Goal: Task Accomplishment & Management: Use online tool/utility

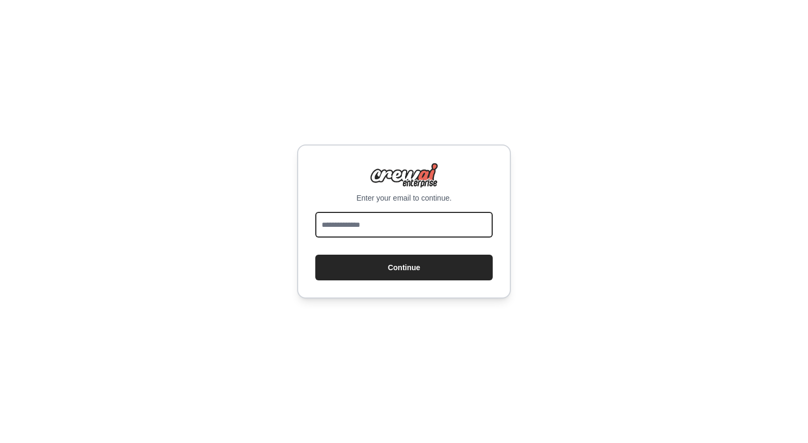
click at [377, 223] on input "email" at bounding box center [403, 225] width 177 height 26
click at [399, 226] on input "**********" at bounding box center [403, 225] width 177 height 26
type input "**********"
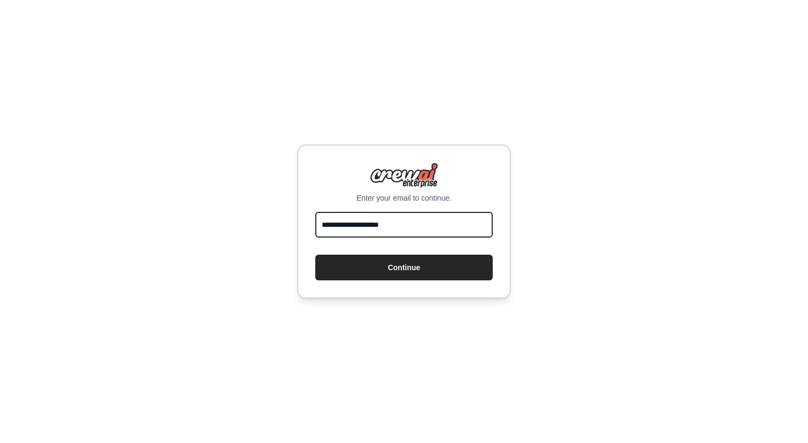
click at [315, 254] on button "Continue" at bounding box center [403, 267] width 177 height 26
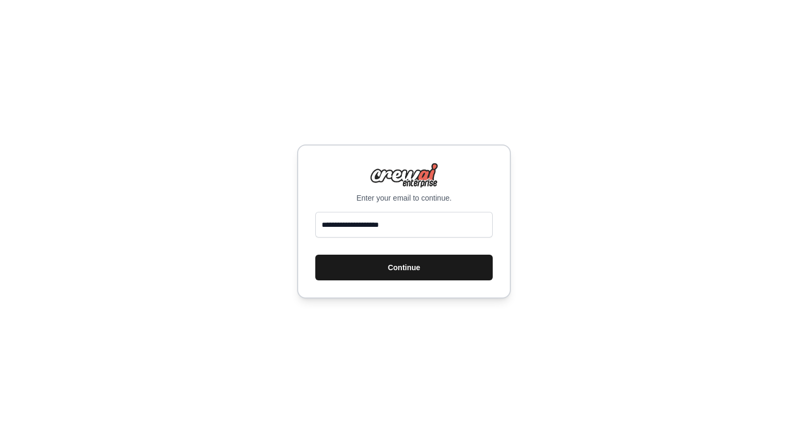
click at [404, 276] on button "Continue" at bounding box center [403, 267] width 177 height 26
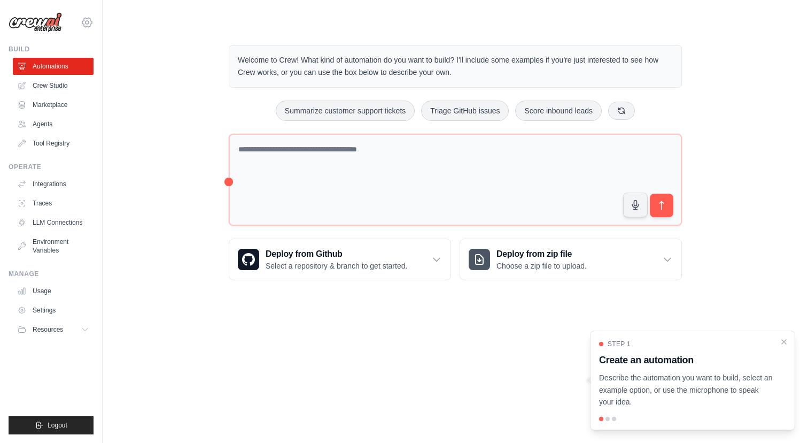
click at [88, 25] on icon at bounding box center [87, 22] width 13 height 13
click at [133, 22] on main "Welcome to Crew! What kind of automation do you want to build? I'll include som…" at bounding box center [456, 154] width 706 height 308
click at [43, 88] on link "Crew Studio" at bounding box center [54, 85] width 81 height 17
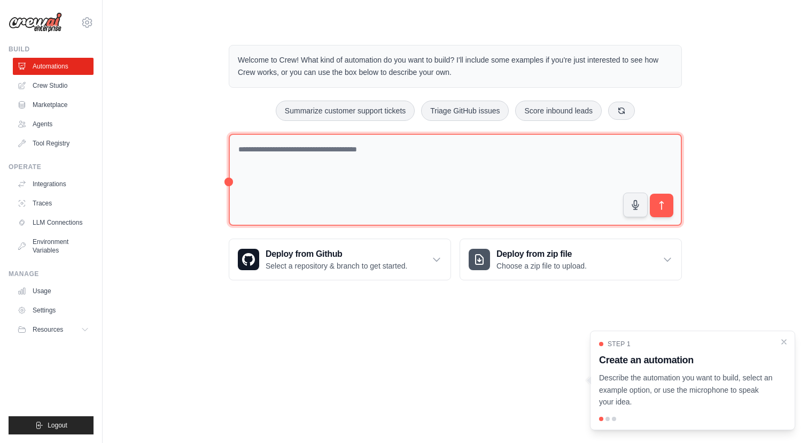
click at [291, 135] on textarea at bounding box center [455, 180] width 453 height 92
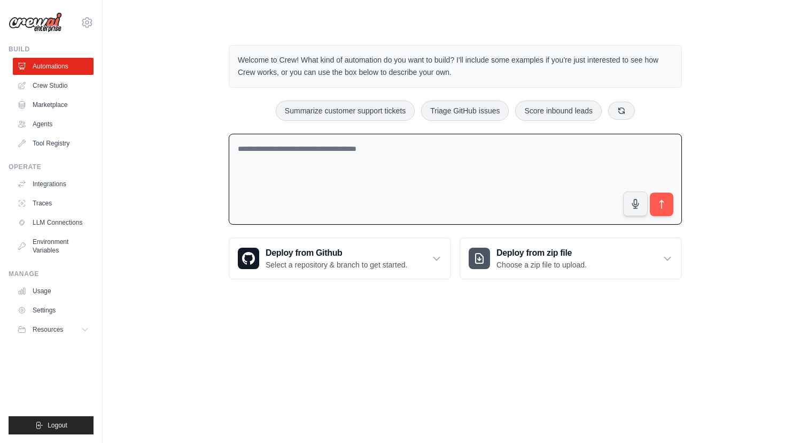
click at [250, 60] on p "Welcome to Crew! What kind of automation do you want to build? I'll include som…" at bounding box center [455, 66] width 435 height 25
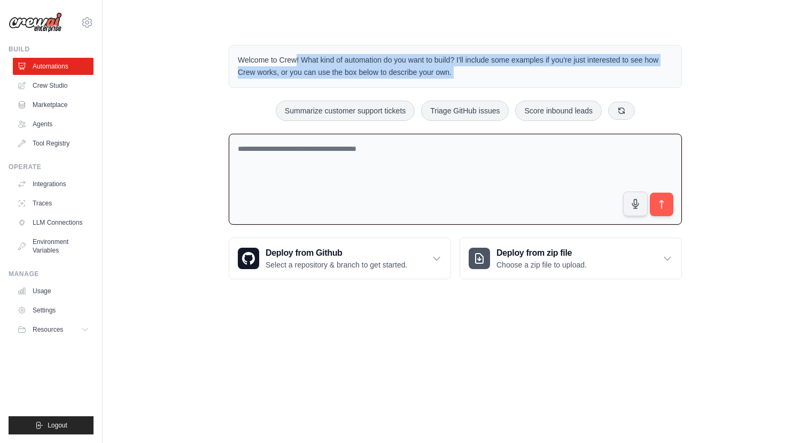
drag, startPoint x: 250, startPoint y: 60, endPoint x: 427, endPoint y: 73, distance: 176.9
click at [427, 73] on p "Welcome to Crew! What kind of automation do you want to build? I'll include som…" at bounding box center [455, 66] width 435 height 25
drag, startPoint x: 427, startPoint y: 73, endPoint x: 430, endPoint y: 52, distance: 21.7
click at [430, 52] on div "Welcome to Crew! What kind of automation do you want to build? I'll include som…" at bounding box center [455, 66] width 453 height 43
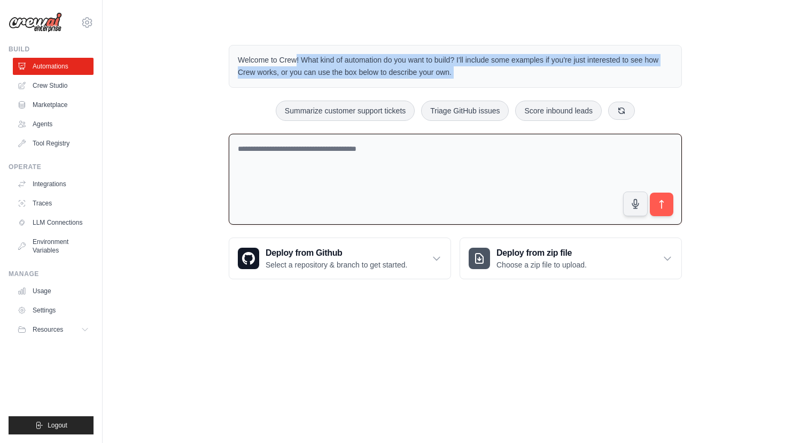
click at [430, 51] on div "Welcome to Crew! What kind of automation do you want to build? I'll include som…" at bounding box center [455, 66] width 453 height 43
drag, startPoint x: 430, startPoint y: 51, endPoint x: 441, endPoint y: 77, distance: 27.8
click at [441, 77] on div "Welcome to Crew! What kind of automation do you want to build? I'll include som…" at bounding box center [455, 66] width 453 height 43
click at [442, 78] on p "Welcome to Crew! What kind of automation do you want to build? I'll include som…" at bounding box center [455, 66] width 435 height 25
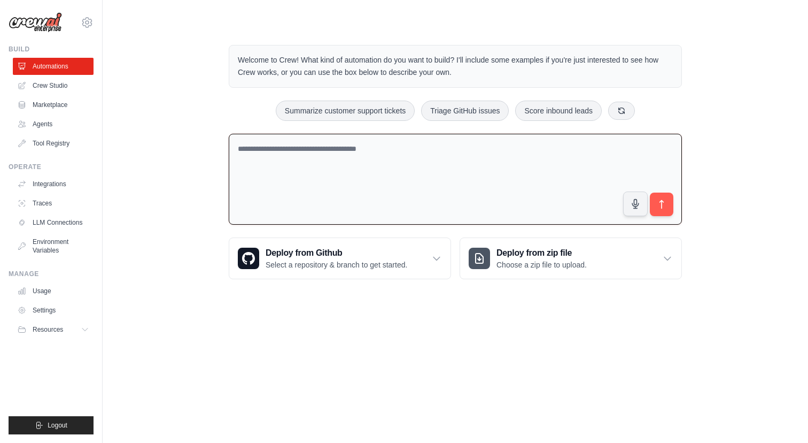
drag, startPoint x: 457, startPoint y: 75, endPoint x: 455, endPoint y: 50, distance: 25.2
click at [455, 50] on div "Welcome to Crew! What kind of automation do you want to build? I'll include som…" at bounding box center [455, 66] width 453 height 43
click at [455, 49] on div "Welcome to Crew! What kind of automation do you want to build? I'll include som…" at bounding box center [455, 66] width 453 height 43
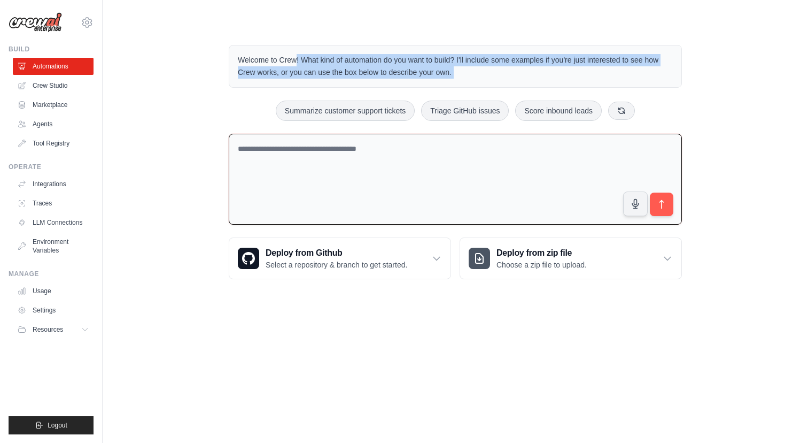
drag, startPoint x: 455, startPoint y: 49, endPoint x: 455, endPoint y: 77, distance: 28.3
click at [455, 77] on div "Welcome to Crew! What kind of automation do you want to build? I'll include som…" at bounding box center [455, 66] width 453 height 43
click at [455, 78] on p "Welcome to Crew! What kind of automation do you want to build? I'll include som…" at bounding box center [455, 66] width 435 height 25
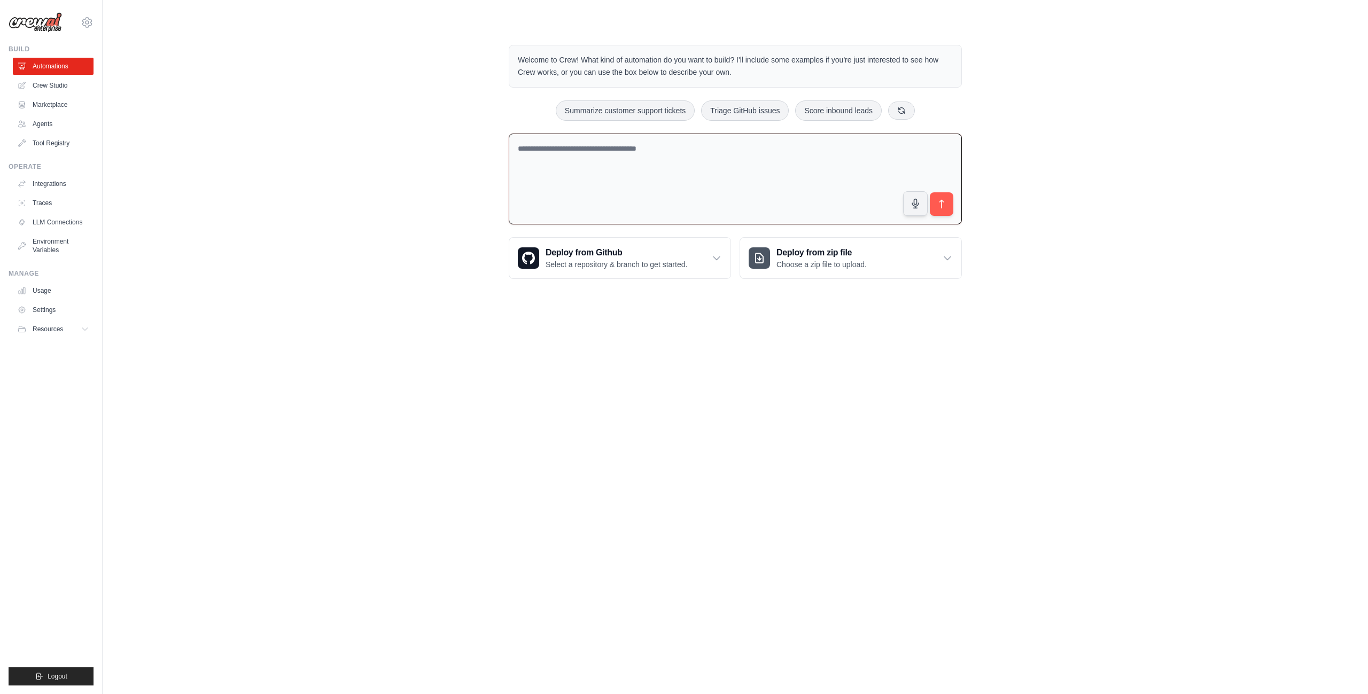
click at [602, 179] on textarea at bounding box center [735, 179] width 453 height 91
type textarea "*"
click at [808, 108] on button at bounding box center [901, 110] width 27 height 18
click at [663, 149] on textarea "**********" at bounding box center [735, 179] width 453 height 91
click at [808, 146] on textarea "**********" at bounding box center [735, 179] width 453 height 91
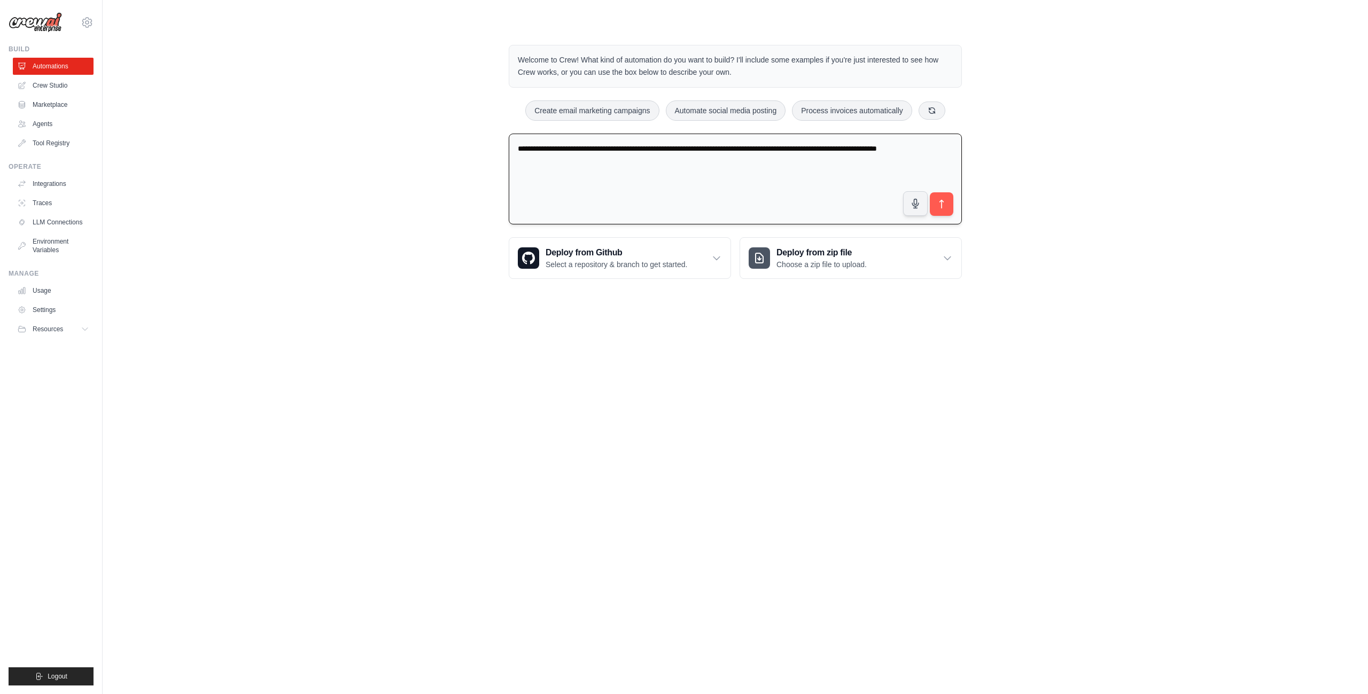
click at [808, 146] on textarea "**********" at bounding box center [735, 179] width 453 height 91
type textarea "**********"
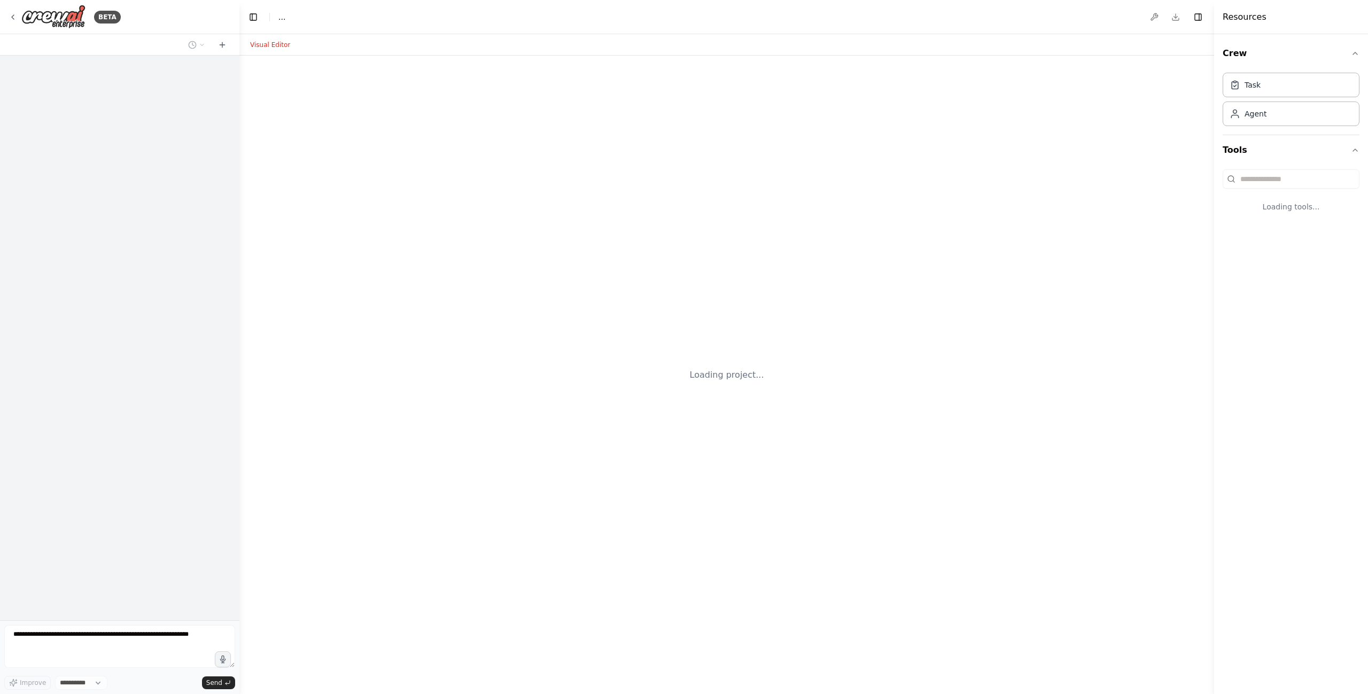
select select "****"
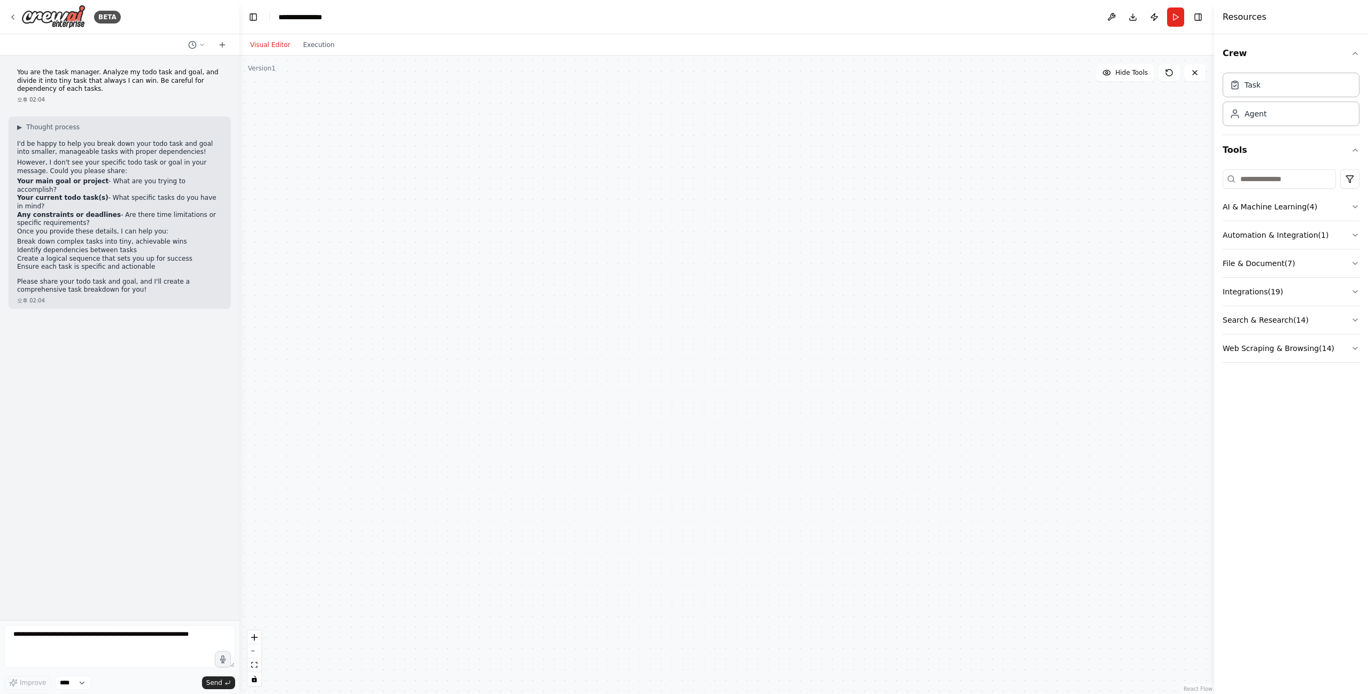
click at [18, 145] on p "I'd be happy to help you break down your todo task and goal into smaller, manag…" at bounding box center [119, 148] width 205 height 17
drag, startPoint x: 18, startPoint y: 145, endPoint x: 37, endPoint y: 153, distance: 20.6
click at [37, 153] on p "I'd be happy to help you break down your todo task and goal into smaller, manag…" at bounding box center [119, 148] width 205 height 17
click at [47, 154] on p "I'd be happy to help you break down your todo task and goal into smaller, manag…" at bounding box center [119, 148] width 205 height 17
drag, startPoint x: 47, startPoint y: 154, endPoint x: 219, endPoint y: 154, distance: 172.7
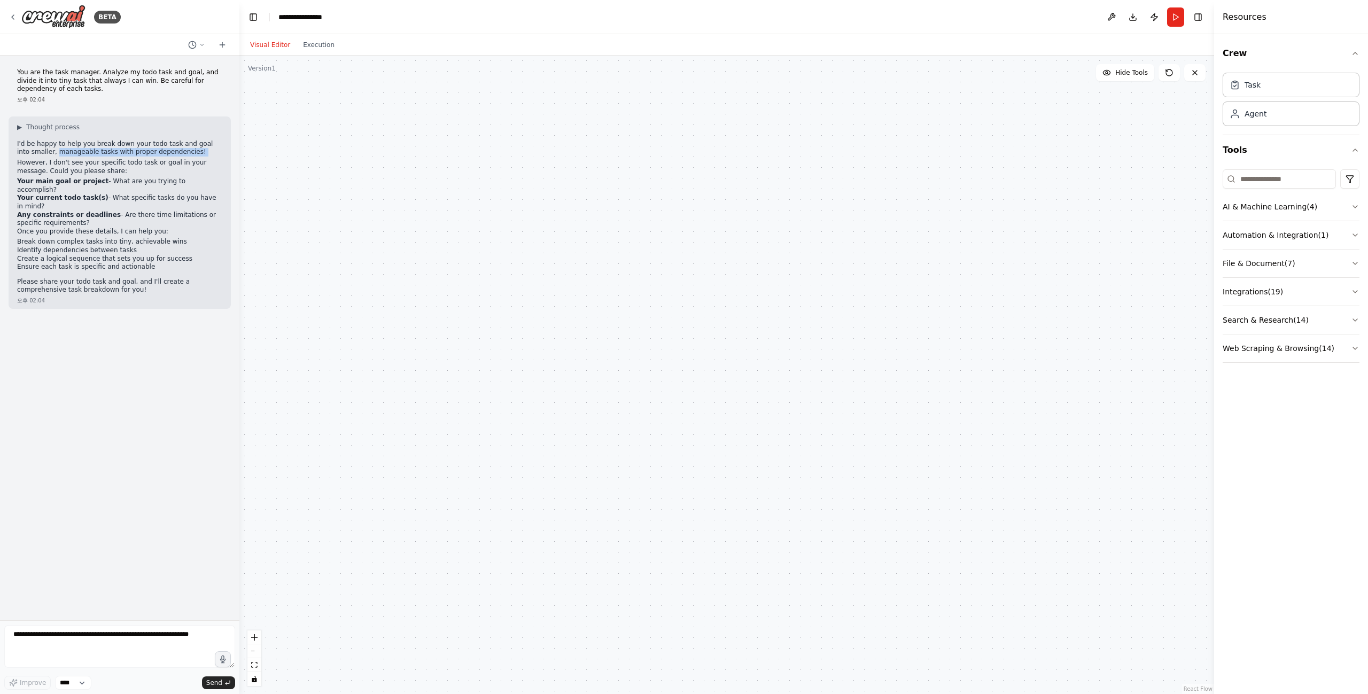
click at [219, 154] on p "I'd be happy to help you break down your todo task and goal into smaller, manag…" at bounding box center [119, 148] width 205 height 17
click at [382, 258] on div at bounding box center [726, 375] width 975 height 639
click at [28, 182] on strong "Your main goal or project" at bounding box center [62, 180] width 91 height 7
drag, startPoint x: 28, startPoint y: 182, endPoint x: 103, endPoint y: 180, distance: 75.4
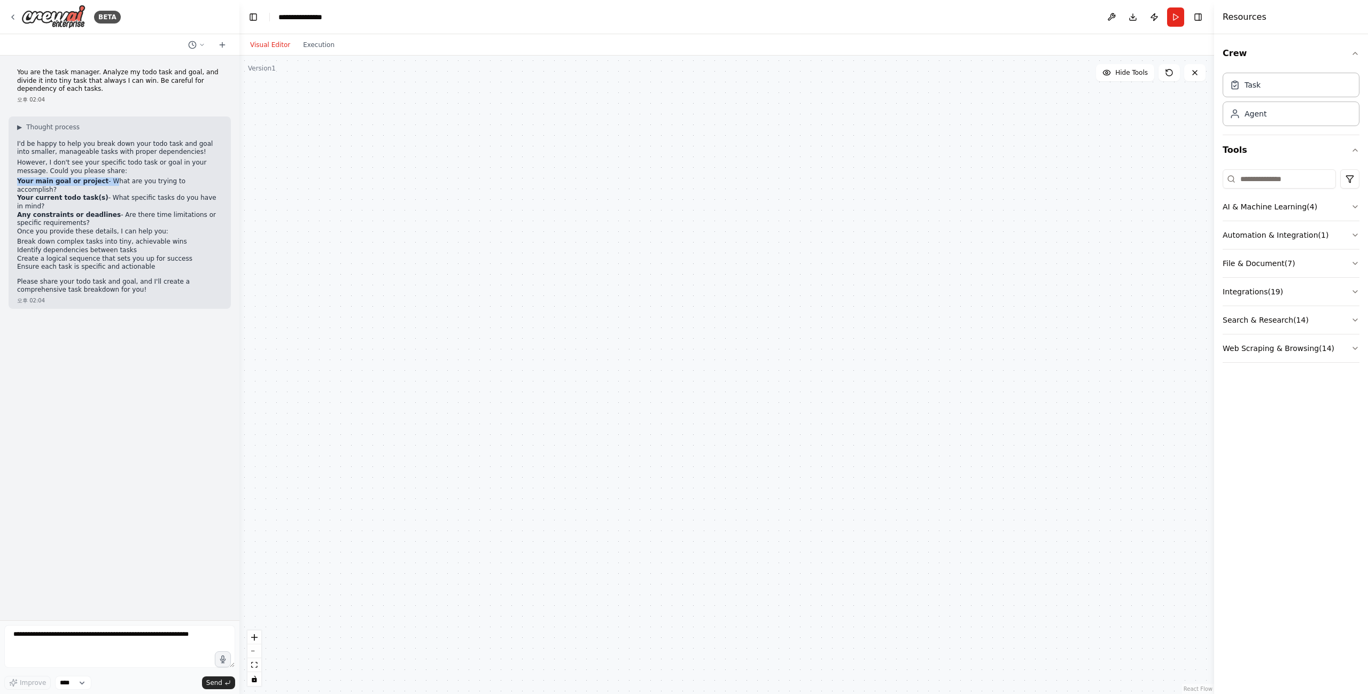
click at [103, 180] on li "Your main goal or project - What are you trying to accomplish?" at bounding box center [119, 185] width 205 height 17
click at [109, 180] on li "Your main goal or project - What are you trying to accomplish?" at bounding box center [119, 185] width 205 height 17
click at [126, 181] on li "Your main goal or project - What are you trying to accomplish?" at bounding box center [119, 185] width 205 height 17
drag, startPoint x: 126, startPoint y: 181, endPoint x: 207, endPoint y: 183, distance: 81.8
click at [207, 183] on li "Your main goal or project - What are you trying to accomplish?" at bounding box center [119, 185] width 205 height 17
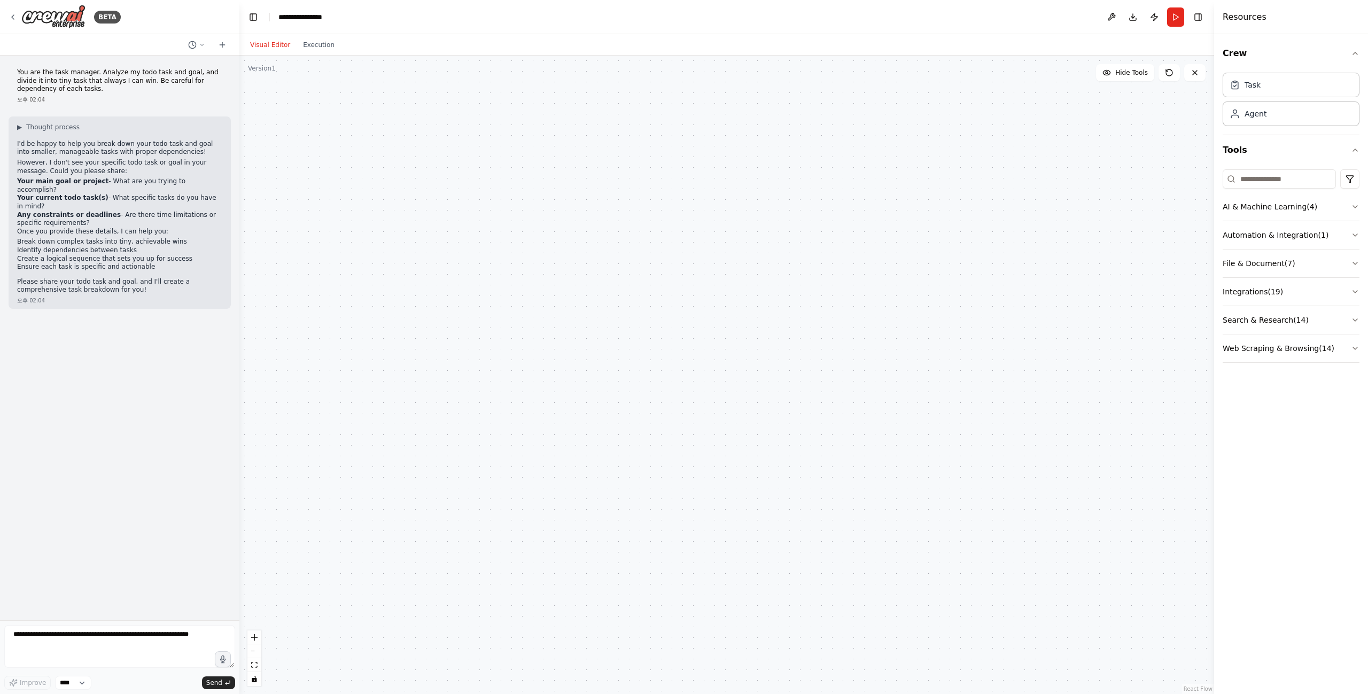
click at [208, 183] on li "Your main goal or project - What are you trying to accomplish?" at bounding box center [119, 185] width 205 height 17
click at [47, 74] on p "You are the task manager. Analyze my todo task and goal, and divide it into tin…" at bounding box center [119, 80] width 205 height 25
drag, startPoint x: 47, startPoint y: 74, endPoint x: 95, endPoint y: 89, distance: 49.9
click at [94, 88] on p "You are the task manager. Analyze my todo task and goal, and divide it into tin…" at bounding box center [119, 80] width 205 height 25
click at [95, 89] on p "You are the task manager. Analyze my todo task and goal, and divide it into tin…" at bounding box center [119, 80] width 205 height 25
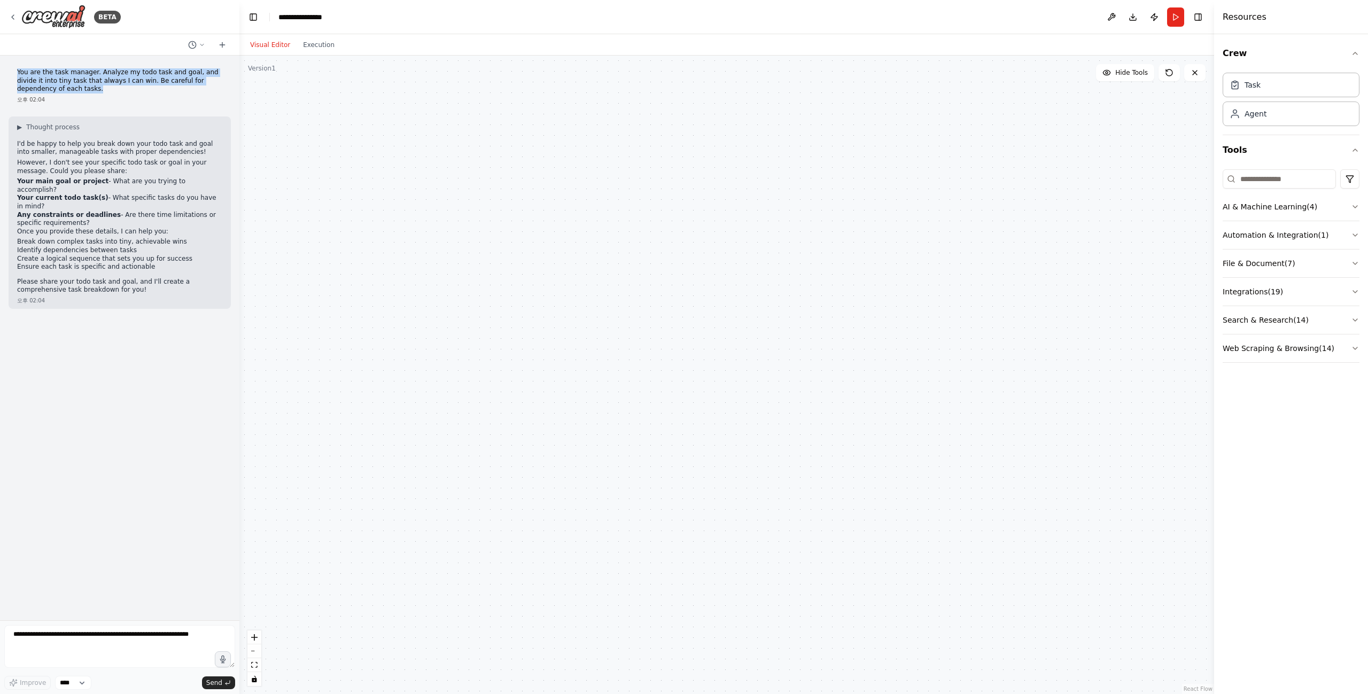
drag, startPoint x: 95, startPoint y: 89, endPoint x: 34, endPoint y: 66, distance: 64.4
click at [34, 66] on div "You are the task manager. Analyze my todo task and goal, and divide it into tin…" at bounding box center [120, 86] width 222 height 44
click at [34, 67] on div "You are the task manager. Analyze my todo task and goal, and divide it into tin…" at bounding box center [120, 86] width 222 height 44
click at [18, 211] on strong "Any constraints or deadlines" at bounding box center [69, 214] width 104 height 7
drag, startPoint x: 18, startPoint y: 205, endPoint x: 103, endPoint y: 204, distance: 84.5
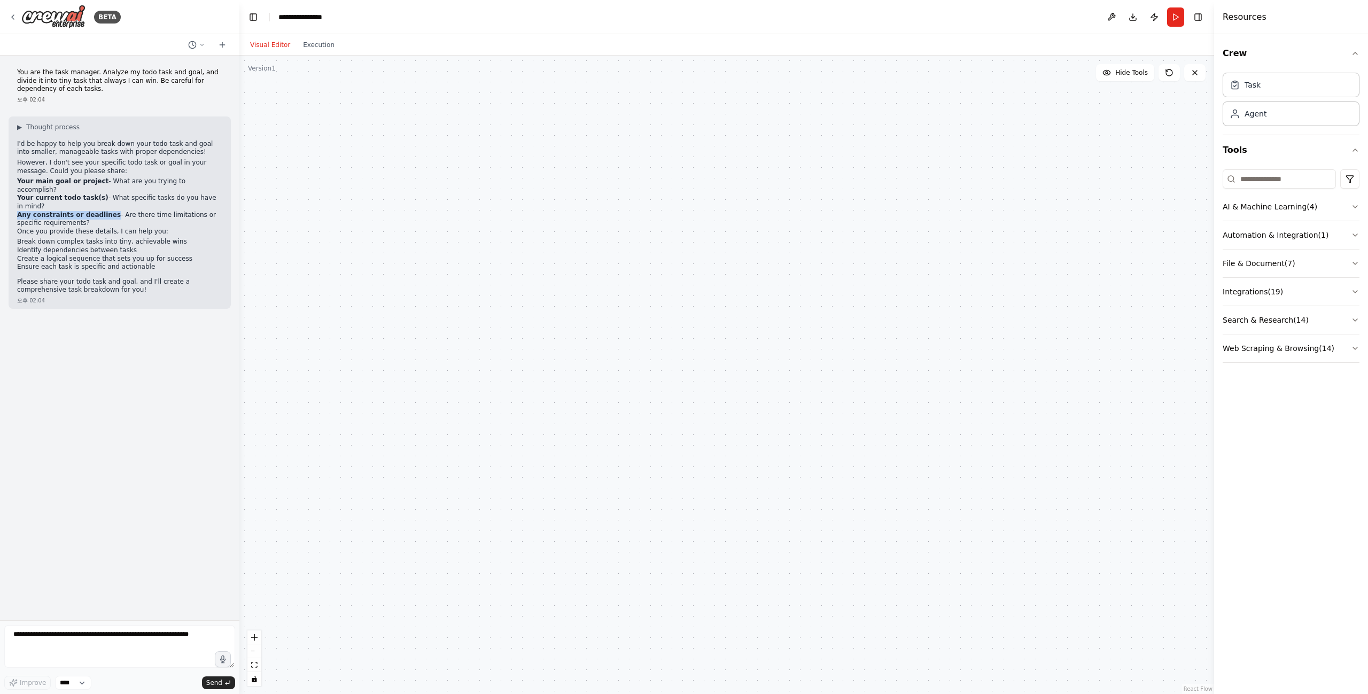
click at [103, 211] on strong "Any constraints or deadlines" at bounding box center [69, 214] width 104 height 7
click at [104, 211] on strong "Any constraints or deadlines" at bounding box center [69, 214] width 104 height 7
drag, startPoint x: 104, startPoint y: 204, endPoint x: 22, endPoint y: 207, distance: 81.3
click at [22, 211] on strong "Any constraints or deadlines" at bounding box center [69, 214] width 104 height 7
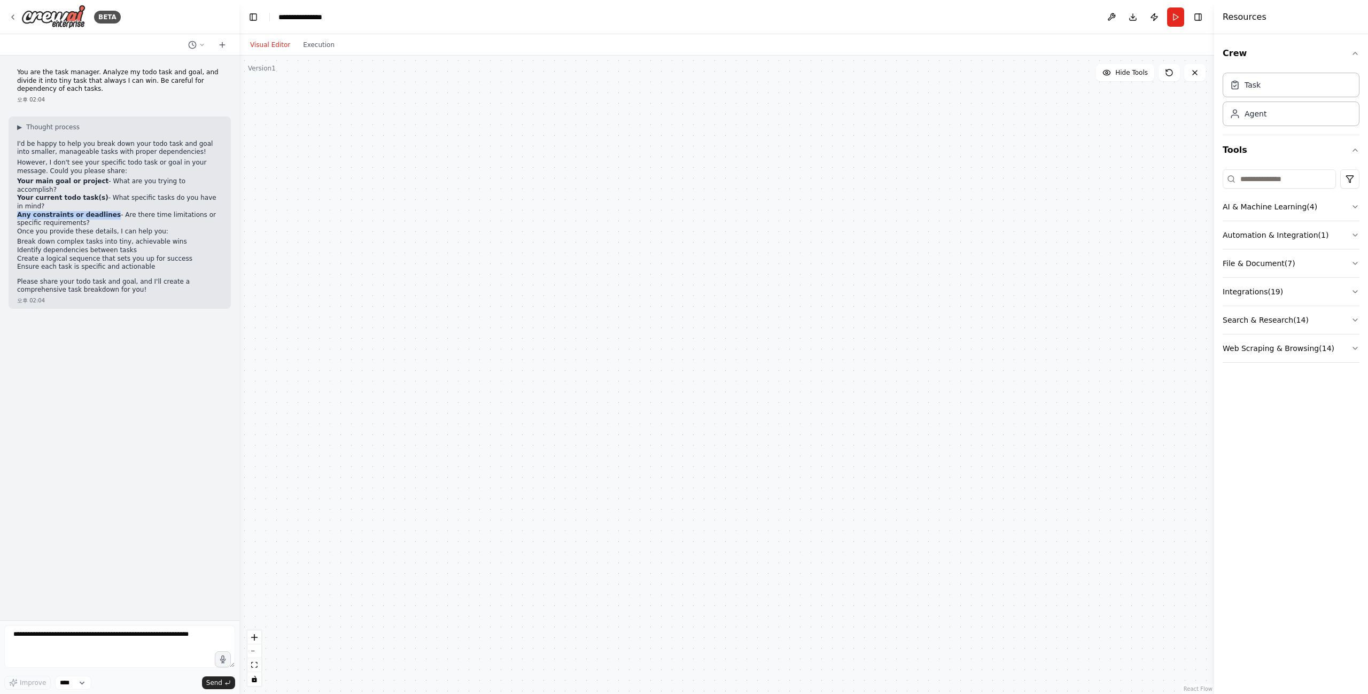
drag, startPoint x: 24, startPoint y: 207, endPoint x: 104, endPoint y: 206, distance: 80.7
click at [103, 211] on strong "Any constraints or deadlines" at bounding box center [69, 214] width 104 height 7
click at [104, 211] on strong "Any constraints or deadlines" at bounding box center [69, 214] width 104 height 7
drag, startPoint x: 104, startPoint y: 206, endPoint x: 22, endPoint y: 207, distance: 81.8
click at [22, 211] on strong "Any constraints or deadlines" at bounding box center [69, 214] width 104 height 7
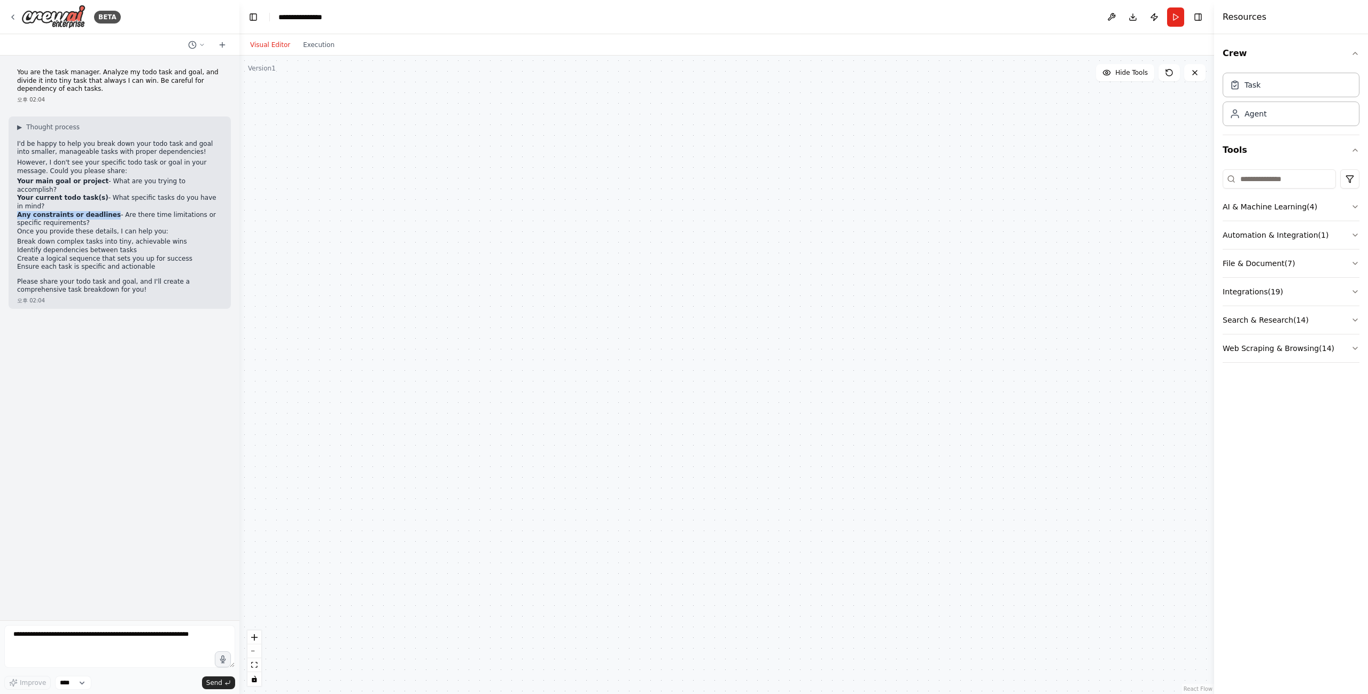
click at [21, 211] on strong "Any constraints or deadlines" at bounding box center [69, 214] width 104 height 7
drag, startPoint x: 21, startPoint y: 207, endPoint x: 89, endPoint y: 209, distance: 67.4
click at [89, 211] on strong "Any constraints or deadlines" at bounding box center [69, 214] width 104 height 7
click at [90, 211] on strong "Any constraints or deadlines" at bounding box center [69, 214] width 104 height 7
click at [61, 643] on textarea at bounding box center [119, 646] width 231 height 43
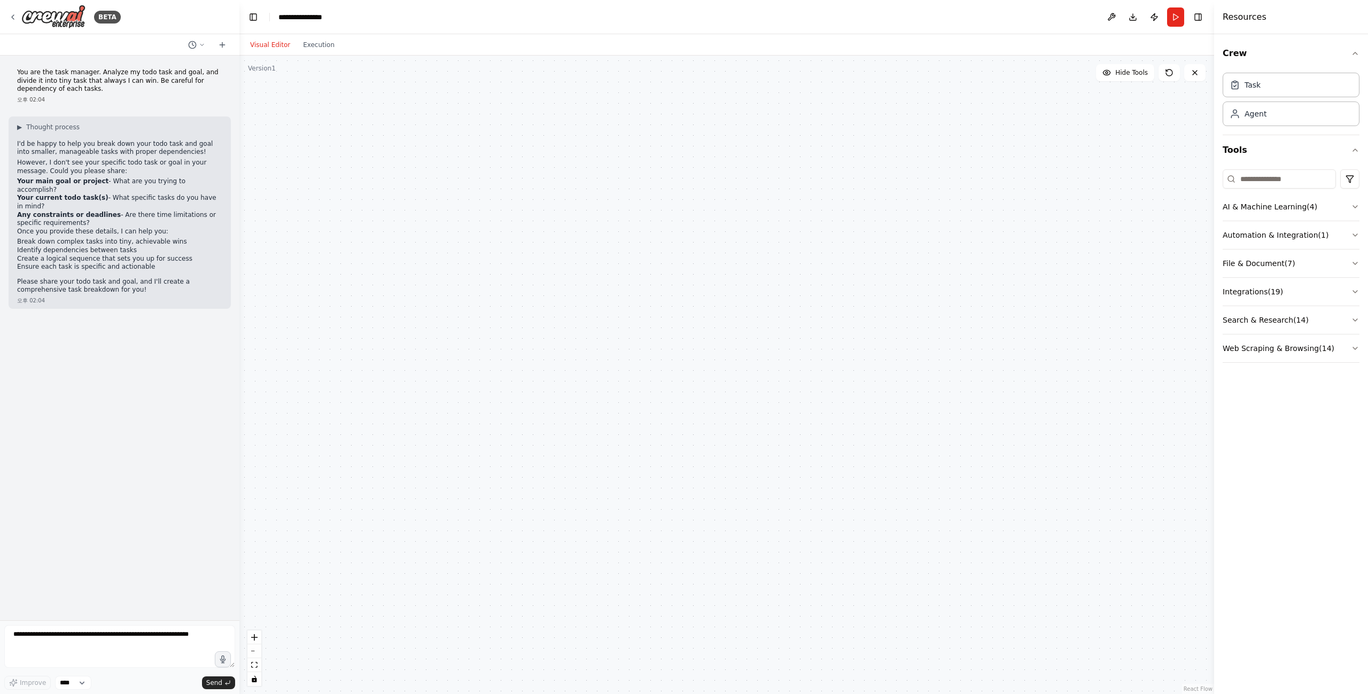
click at [38, 278] on p "Please share your todo task and goal, and I'll create a comprehensive task brea…" at bounding box center [119, 286] width 205 height 17
drag, startPoint x: 38, startPoint y: 274, endPoint x: 161, endPoint y: 280, distance: 123.1
click at [161, 280] on p "Please share your todo task and goal, and I'll create a comprehensive task brea…" at bounding box center [119, 286] width 205 height 17
click at [161, 281] on p "Please share your todo task and goal, and I'll create a comprehensive task brea…" at bounding box center [119, 286] width 205 height 17
drag, startPoint x: 161, startPoint y: 281, endPoint x: 19, endPoint y: 270, distance: 143.1
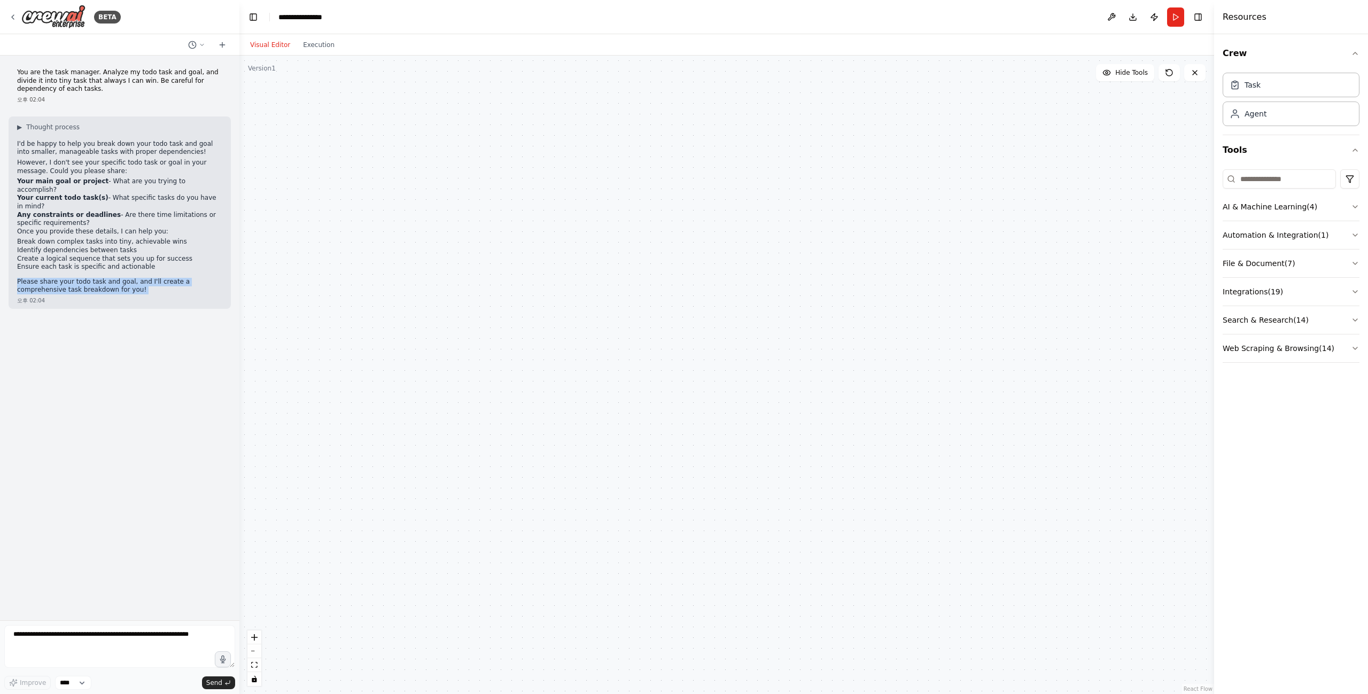
click at [19, 278] on p "Please share your todo task and goal, and I'll create a comprehensive task brea…" at bounding box center [119, 286] width 205 height 17
click at [18, 278] on p "Please share your todo task and goal, and I'll create a comprehensive task brea…" at bounding box center [119, 286] width 205 height 17
drag, startPoint x: 18, startPoint y: 270, endPoint x: 153, endPoint y: 277, distance: 135.4
click at [153, 278] on p "Please share your todo task and goal, and I'll create a comprehensive task brea…" at bounding box center [119, 286] width 205 height 17
click at [154, 278] on p "Please share your todo task and goal, and I'll create a comprehensive task brea…" at bounding box center [119, 286] width 205 height 17
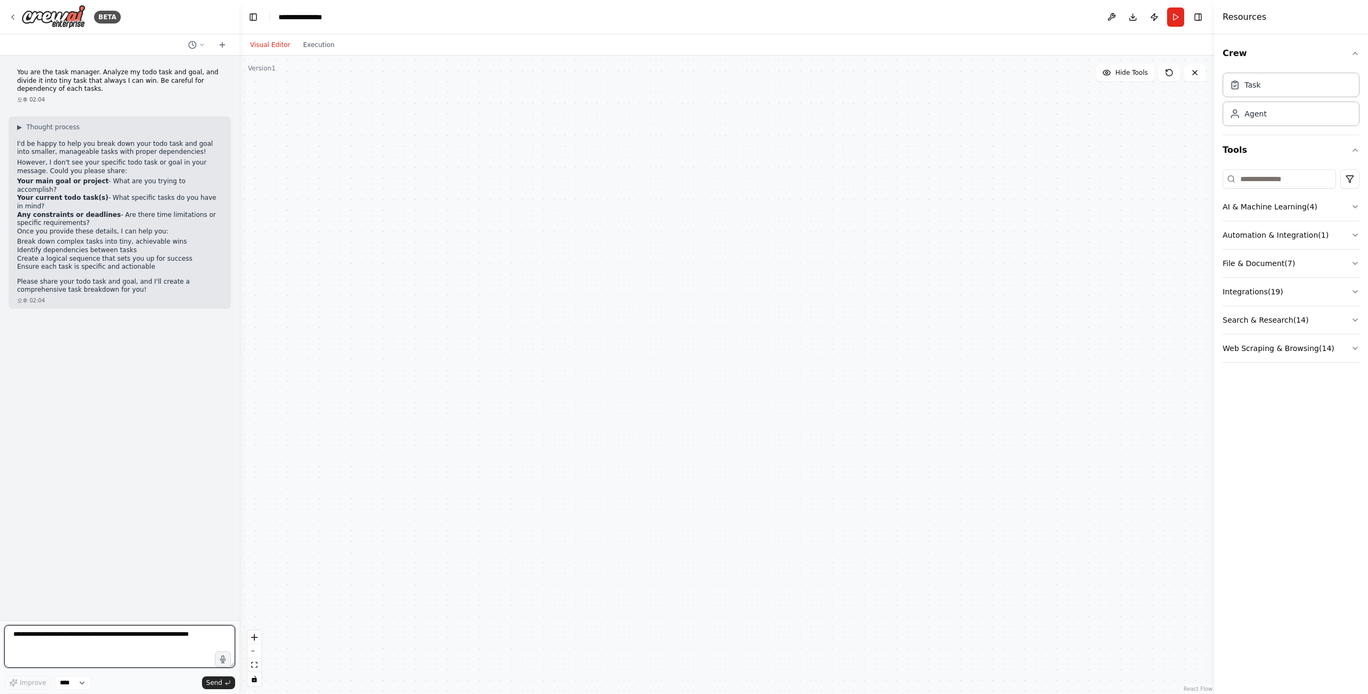
click at [109, 632] on textarea at bounding box center [119, 646] width 231 height 43
click at [50, 23] on img at bounding box center [53, 17] width 64 height 24
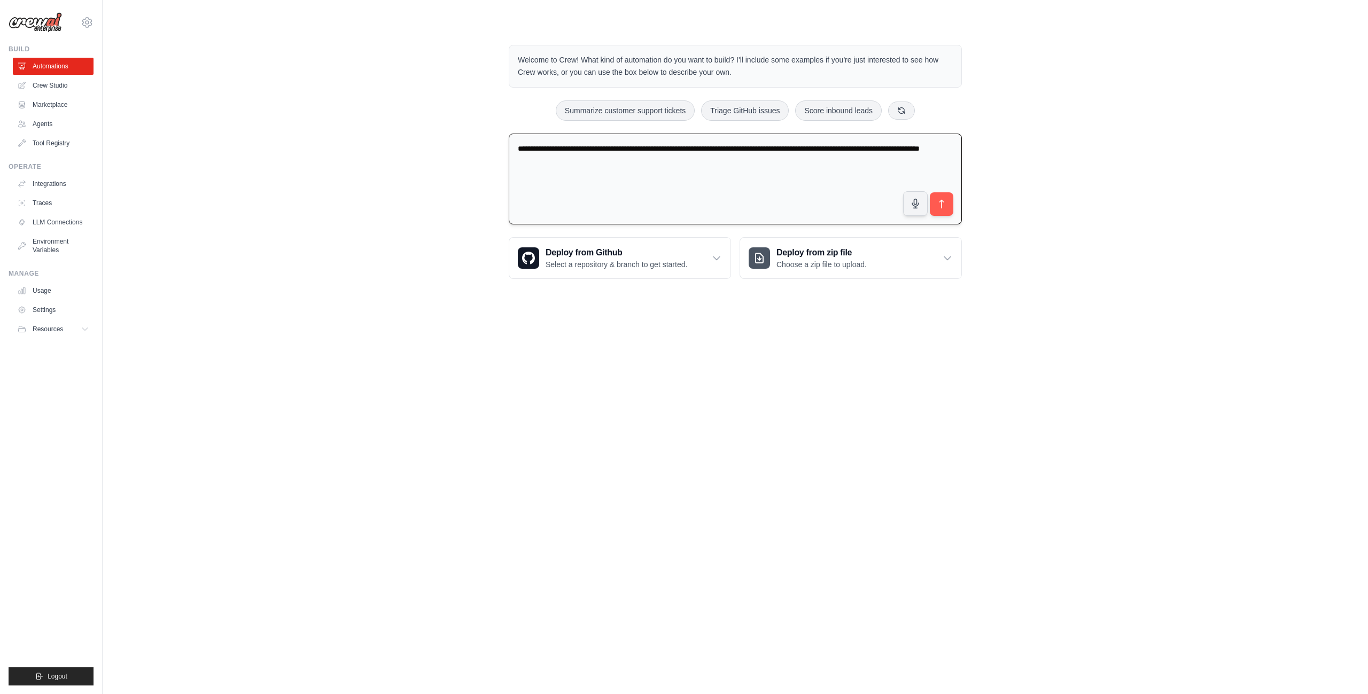
click at [648, 164] on textarea "**********" at bounding box center [735, 179] width 453 height 91
click at [672, 175] on textarea "**********" at bounding box center [735, 179] width 453 height 91
type textarea "**********"
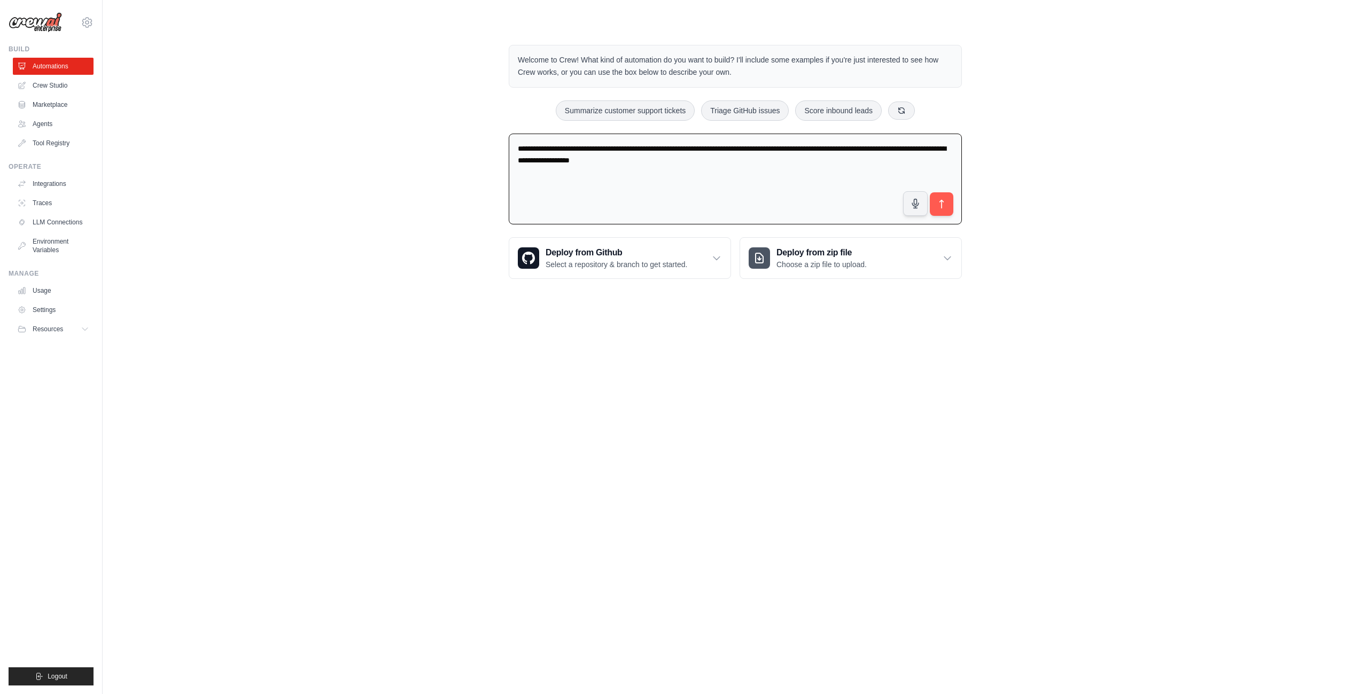
click at [50, 95] on ul "Automations Crew Studio Marketplace Agents Tool Registry" at bounding box center [53, 105] width 81 height 94
click at [51, 82] on link "Crew Studio" at bounding box center [54, 85] width 81 height 17
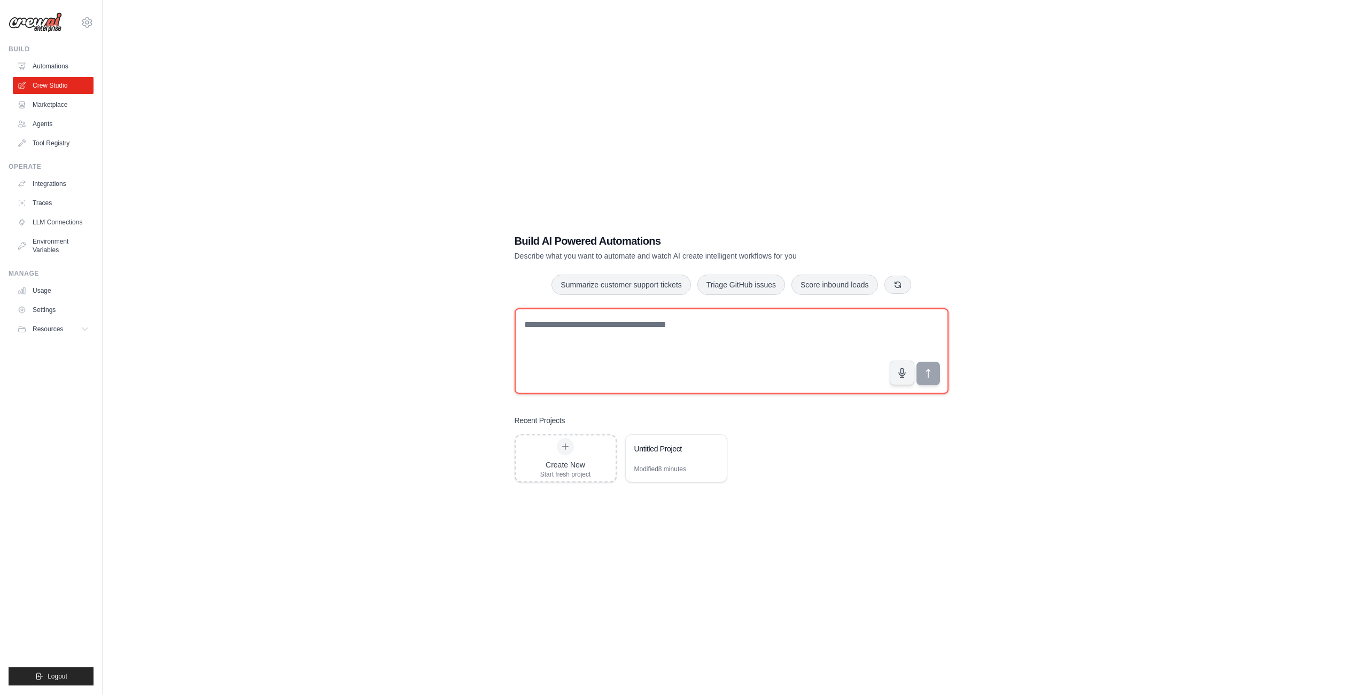
click at [658, 358] on textarea at bounding box center [732, 351] width 434 height 86
click at [535, 242] on h1 "Build AI Powered Automations" at bounding box center [694, 241] width 359 height 15
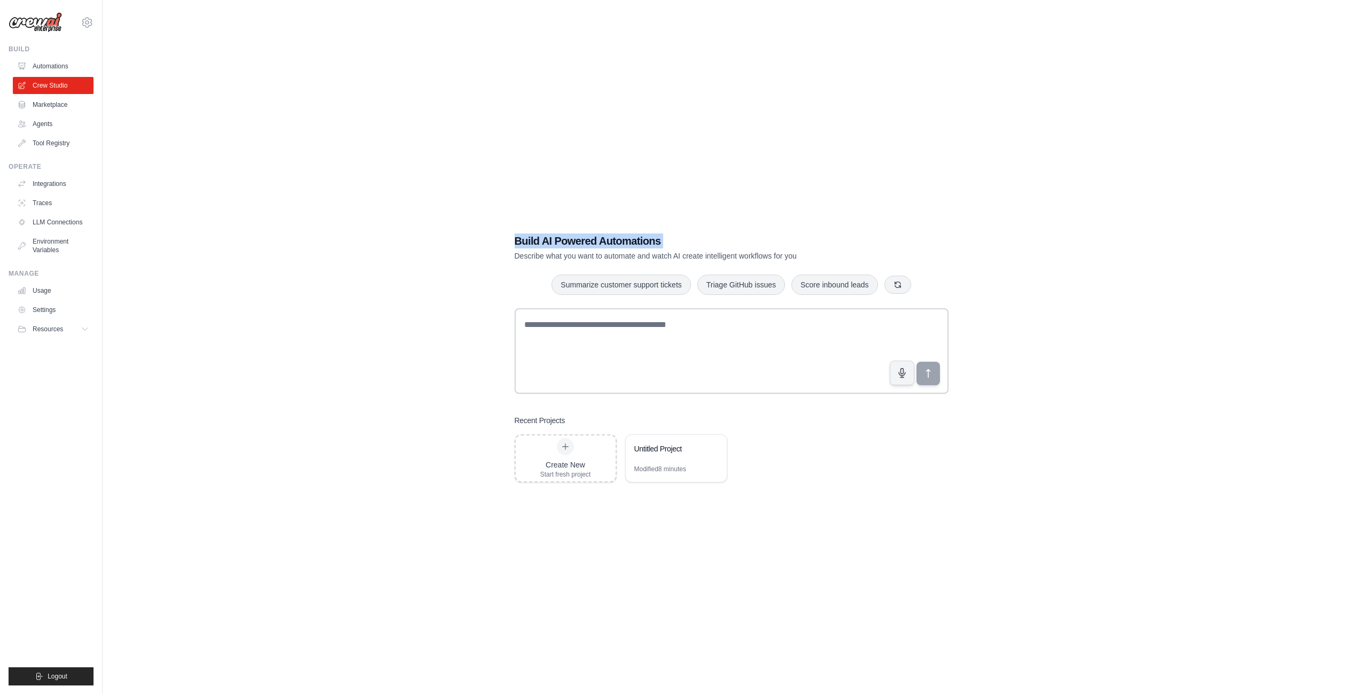
drag, startPoint x: 535, startPoint y: 242, endPoint x: 688, endPoint y: 243, distance: 153.4
click at [685, 243] on h1 "Build AI Powered Automations" at bounding box center [694, 241] width 359 height 15
click at [688, 243] on h1 "Build AI Powered Automations" at bounding box center [694, 241] width 359 height 15
click at [604, 253] on p "Describe what you want to automate and watch AI create intelligent workflows fo…" at bounding box center [694, 256] width 359 height 11
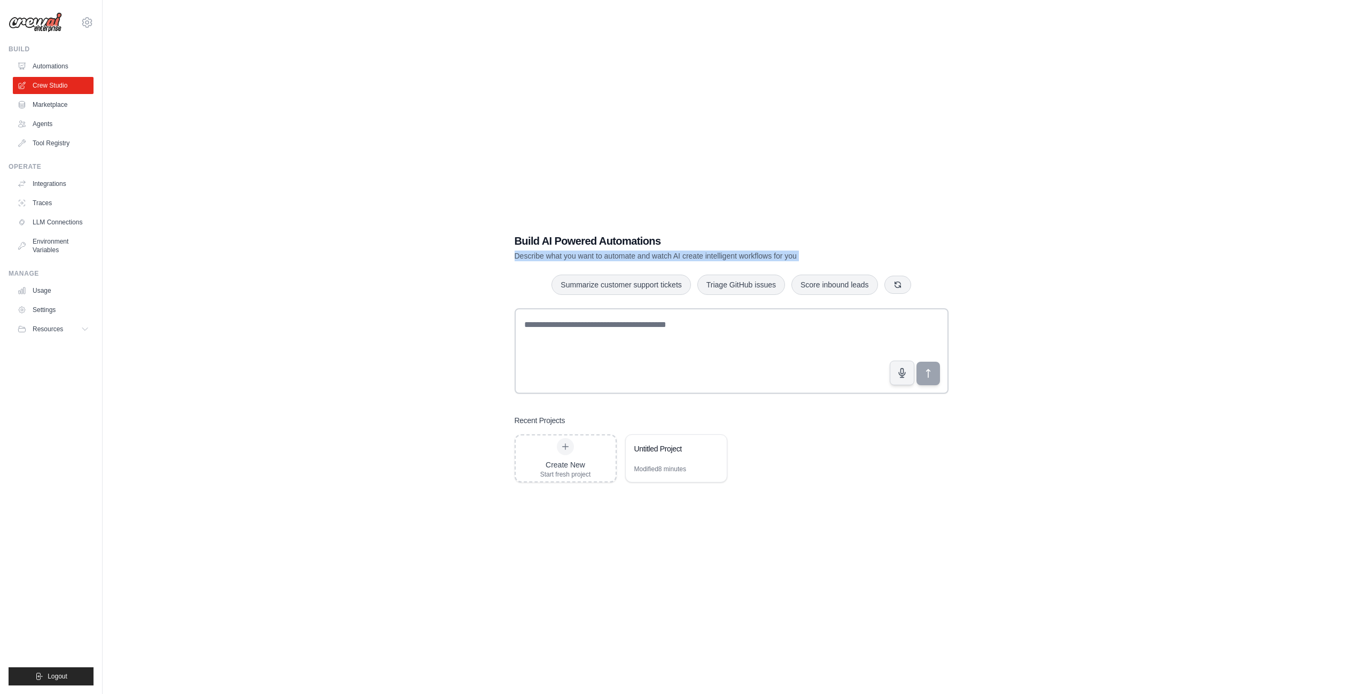
click at [604, 253] on p "Describe what you want to automate and watch AI create intelligent workflows fo…" at bounding box center [694, 256] width 359 height 11
click at [717, 252] on p "Describe what you want to automate and watch AI create intelligent workflows fo…" at bounding box center [694, 256] width 359 height 11
click at [891, 292] on button "button" at bounding box center [898, 284] width 27 height 18
click at [154, 180] on div "Build AI Powered Automations Describe what you want to automate and watch AI cr…" at bounding box center [732, 358] width 1224 height 694
click at [42, 126] on link "Agents" at bounding box center [54, 123] width 81 height 17
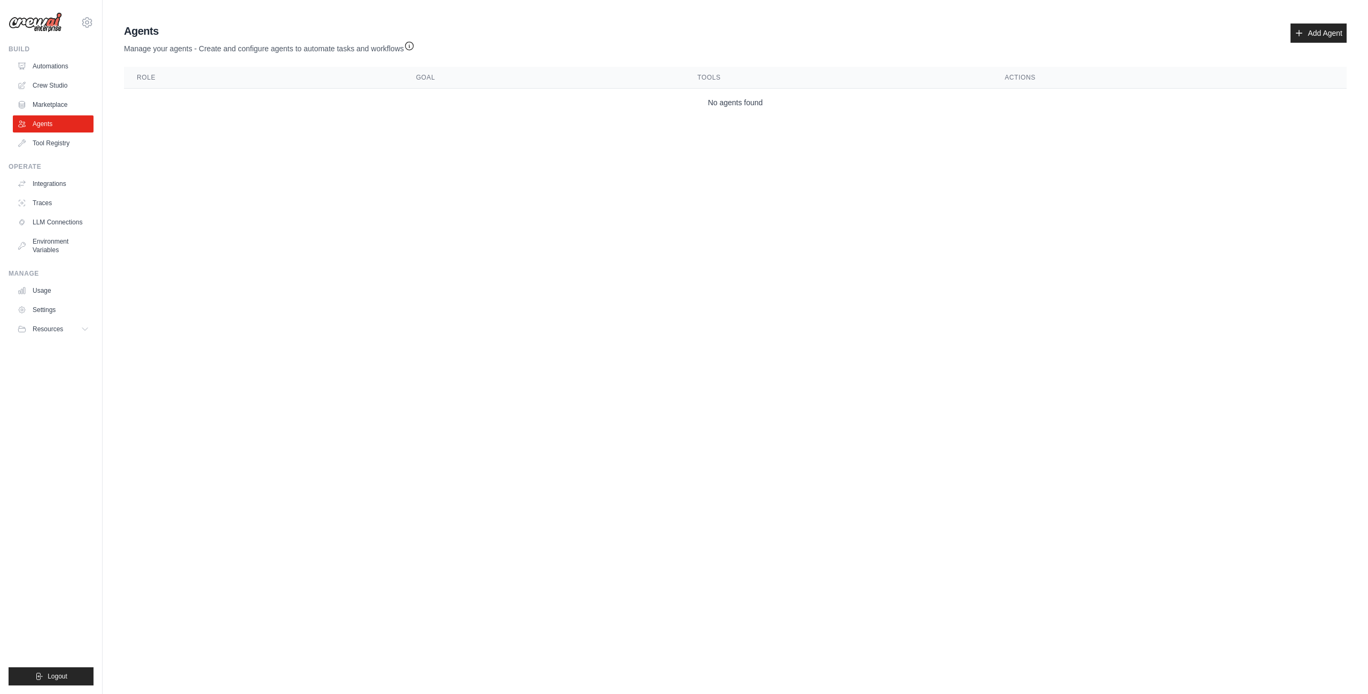
click at [136, 50] on p "Manage your agents - Create and configure agents to automate tasks and workflows" at bounding box center [269, 46] width 291 height 16
drag, startPoint x: 136, startPoint y: 50, endPoint x: 377, endPoint y: 47, distance: 241.1
click at [377, 47] on p "Manage your agents - Create and configure agents to automate tasks and workflows" at bounding box center [269, 46] width 291 height 16
drag, startPoint x: 377, startPoint y: 47, endPoint x: 206, endPoint y: 45, distance: 170.5
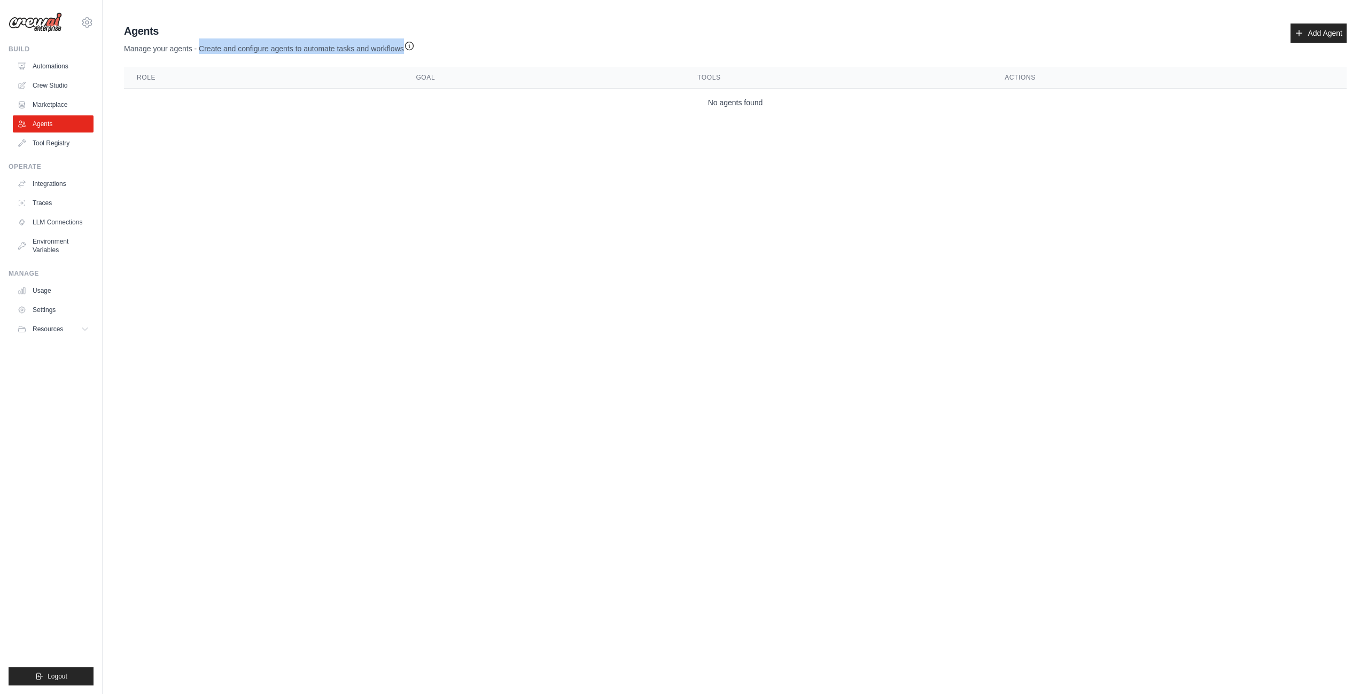
click at [206, 45] on p "Manage your agents - Create and configure agents to automate tasks and workflows" at bounding box center [269, 46] width 291 height 16
click at [205, 45] on p "Manage your agents - Create and configure agents to automate tasks and workflows" at bounding box center [269, 46] width 291 height 16
click at [36, 148] on link "Tool Registry" at bounding box center [54, 143] width 81 height 17
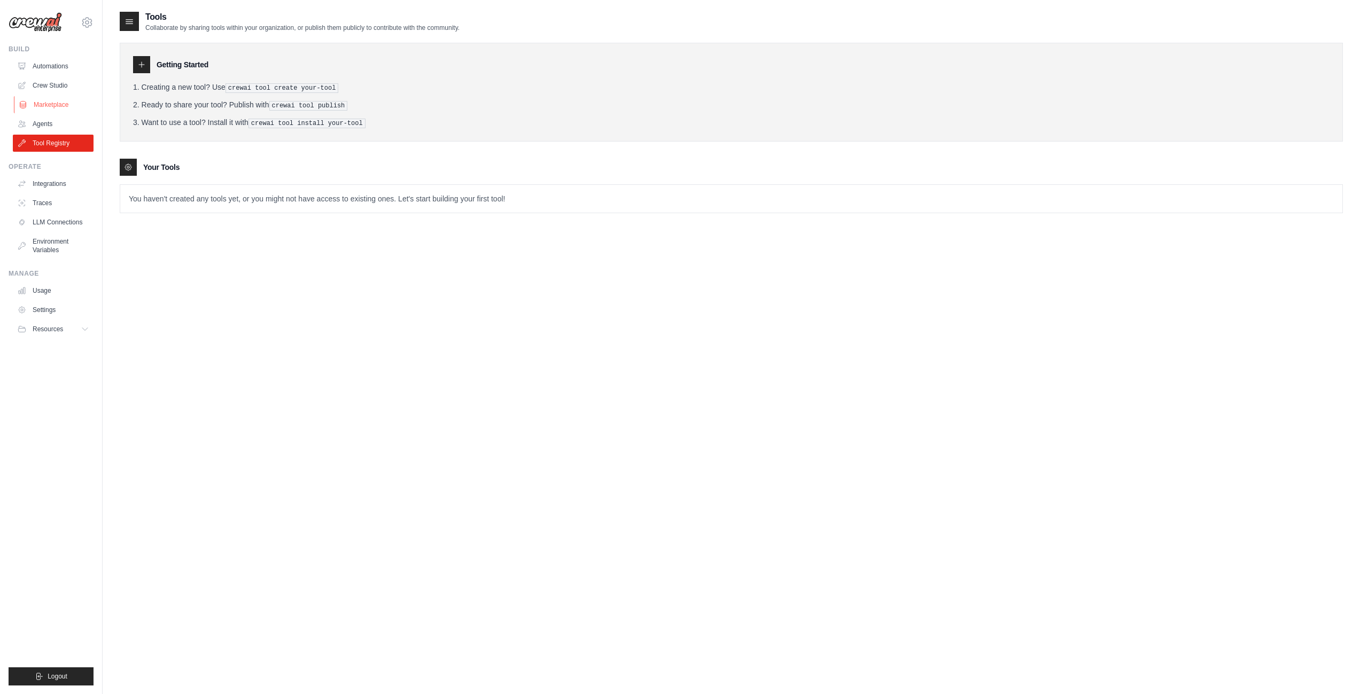
click at [43, 105] on link "Marketplace" at bounding box center [54, 104] width 81 height 17
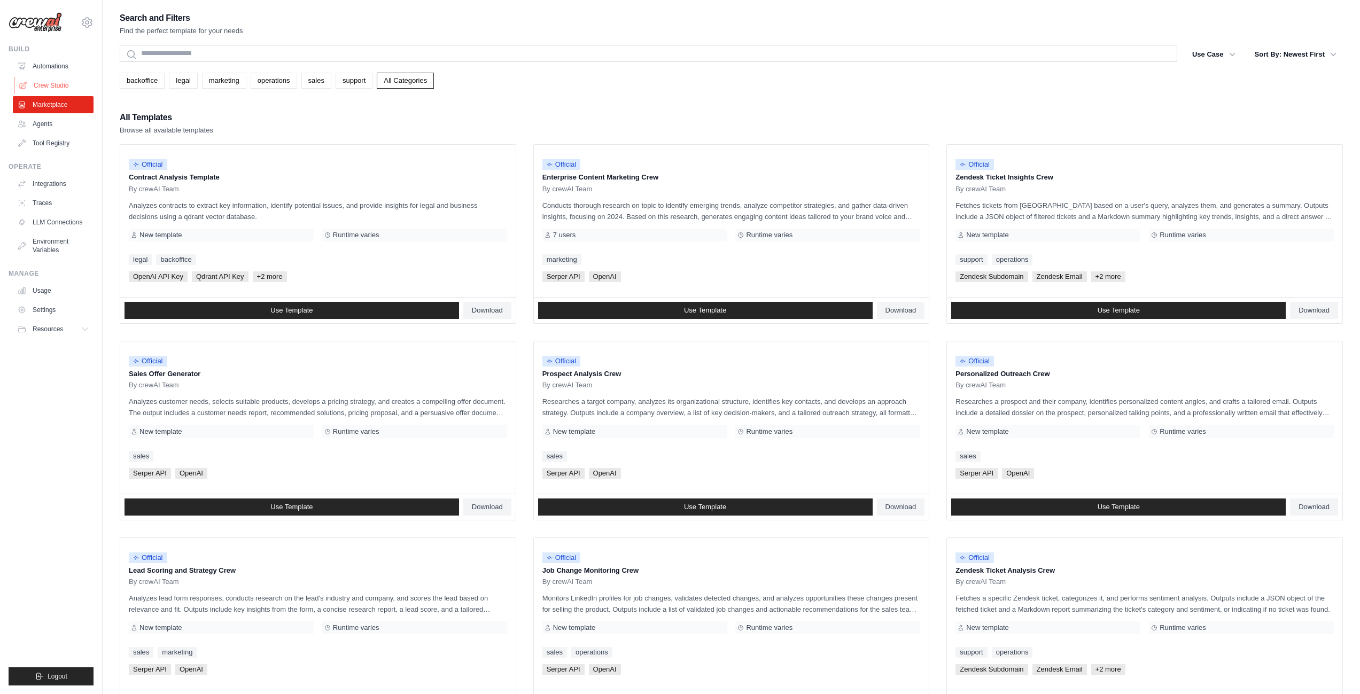
click at [44, 86] on link "Crew Studio" at bounding box center [54, 85] width 81 height 17
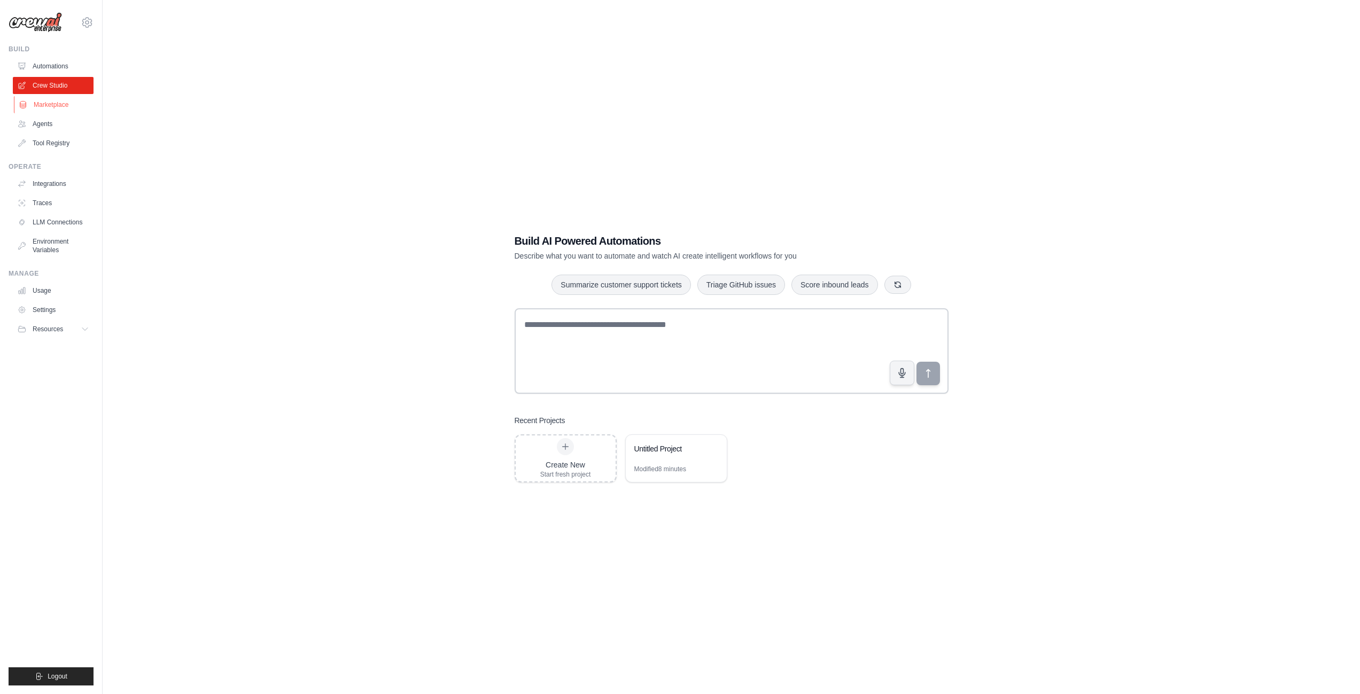
click at [52, 103] on link "Marketplace" at bounding box center [54, 104] width 81 height 17
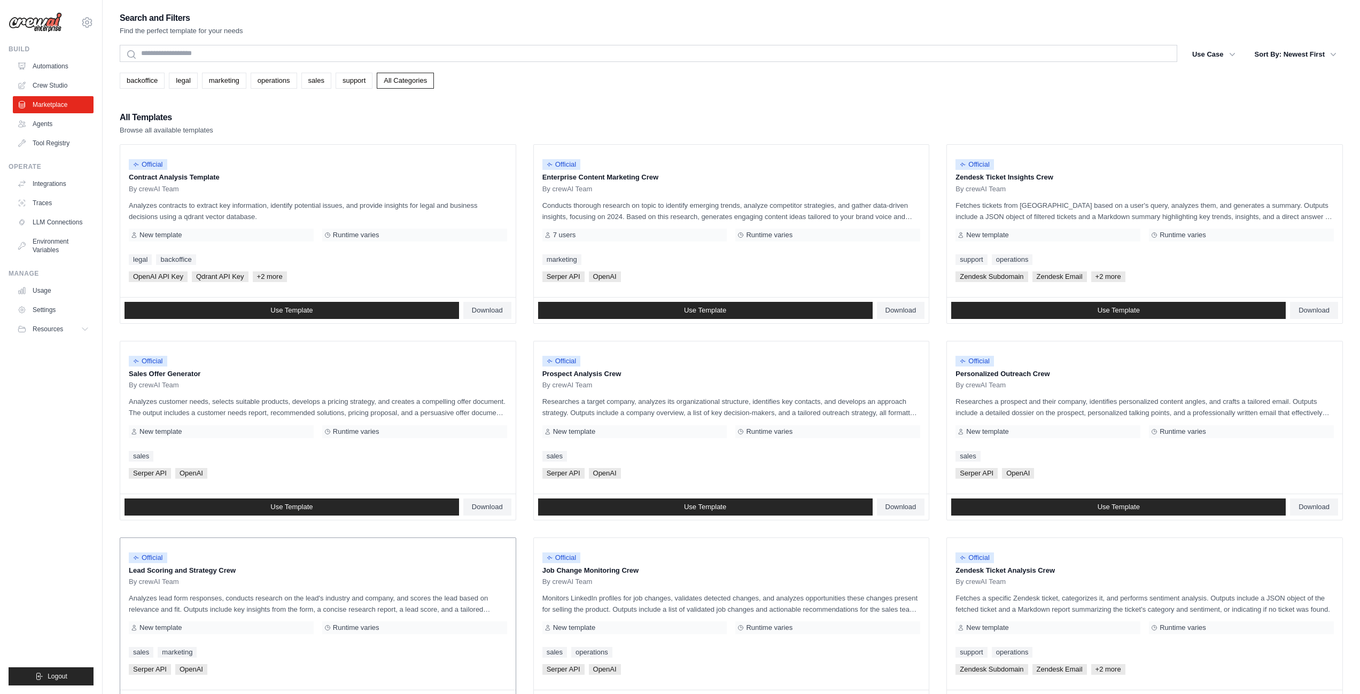
scroll to position [296, 0]
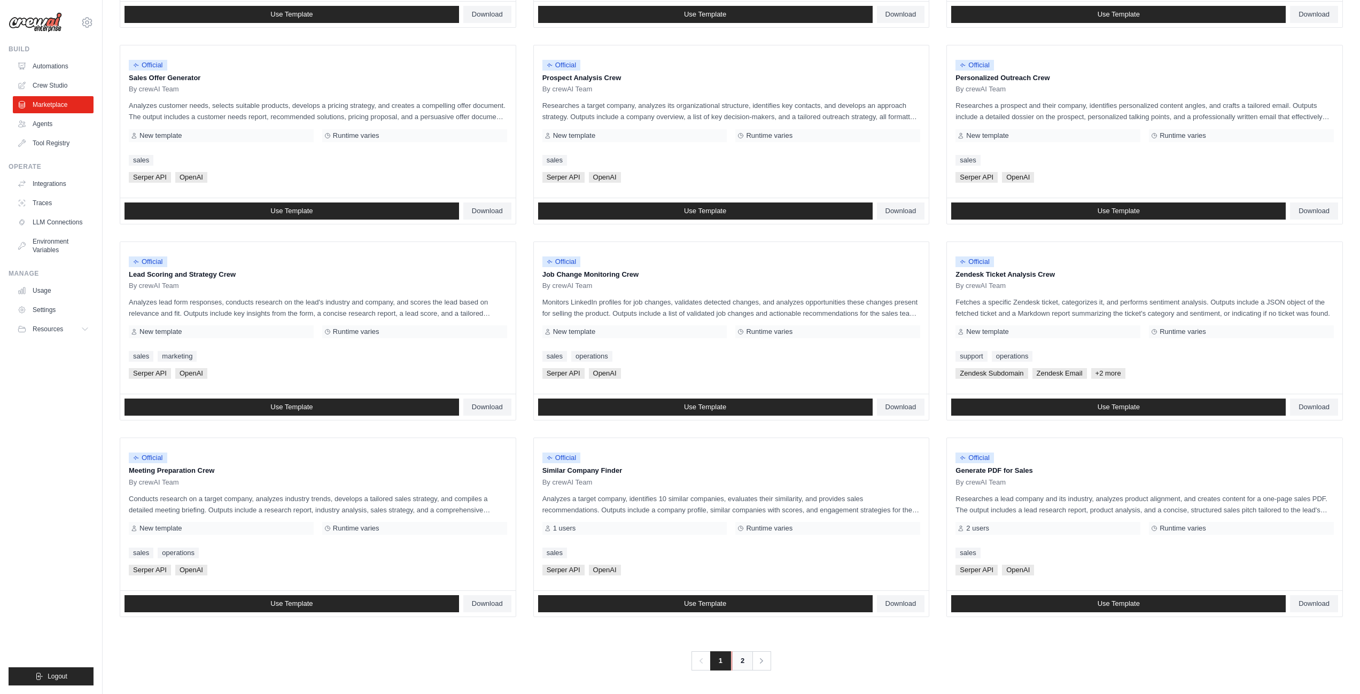
click at [736, 664] on link "2" at bounding box center [742, 661] width 21 height 19
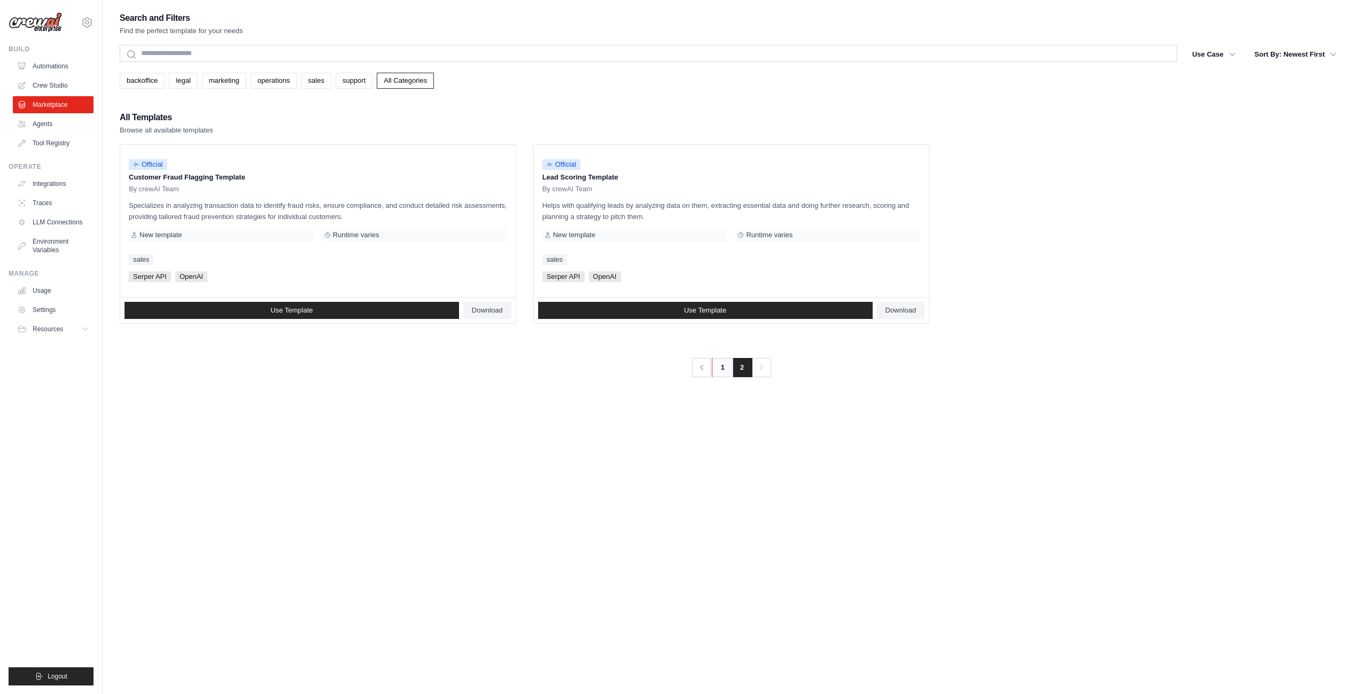
click at [717, 368] on link "1" at bounding box center [722, 367] width 21 height 19
